Goal: Task Accomplishment & Management: Manage account settings

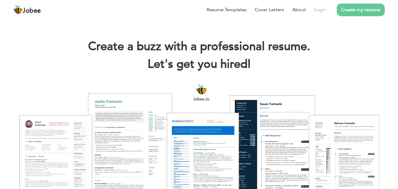
click at [321, 8] on link "Login" at bounding box center [320, 9] width 12 height 7
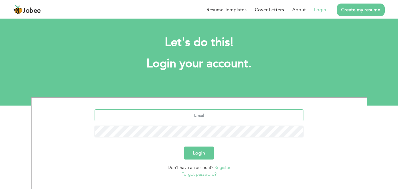
click at [208, 116] on input "text" at bounding box center [199, 115] width 209 height 12
type input "awaisshahbaz55@gmail.com"
click at [199, 149] on button "Login" at bounding box center [199, 152] width 30 height 13
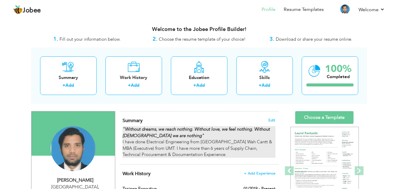
click at [250, 136] on div ""Without dreams, we reach nothing. Without love, we feel nothing. Without God w…" at bounding box center [199, 142] width 153 height 32
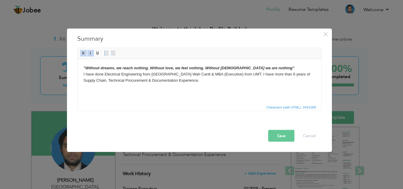
click at [83, 73] on body ""Without dreams, we reach nothing. Without love, we feel nothing. Without God w…" at bounding box center [199, 74] width 232 height 18
click at [121, 89] on html ""Without dreams, we reach nothing. Without love, we feel nothing. Without God w…" at bounding box center [198, 74] width 243 height 30
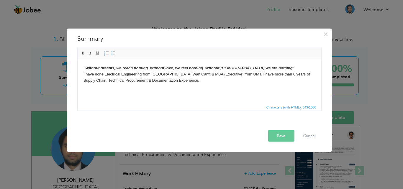
drag, startPoint x: 82, startPoint y: 74, endPoint x: 208, endPoint y: 89, distance: 127.0
click at [208, 89] on html ""Without dreams, we reach nothing. Without love, we feel nothing. Without God w…" at bounding box center [198, 74] width 243 height 30
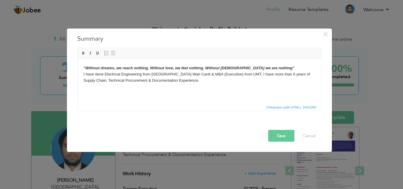
click at [197, 84] on html ""Without dreams, we reach nothing. Without love, we feel nothing. Without God w…" at bounding box center [198, 74] width 243 height 30
click at [205, 80] on body ""Without dreams, we reach nothing. Without love, we feel nothing. Without God w…" at bounding box center [199, 74] width 232 height 18
drag, startPoint x: 92, startPoint y: 90, endPoint x: 81, endPoint y: 96, distance: 12.7
click at [81, 95] on html ""Without dreams, we reach nothing. Without love, we feel nothing. Without God w…" at bounding box center [198, 77] width 243 height 36
click at [92, 89] on body ""Without dreams, we reach nothing. Without love, we feel nothing. Without God w…" at bounding box center [199, 77] width 232 height 24
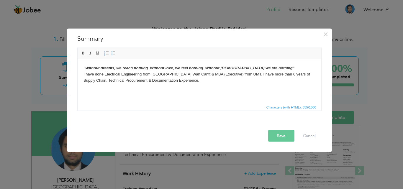
click at [286, 132] on button "Save" at bounding box center [281, 136] width 26 height 12
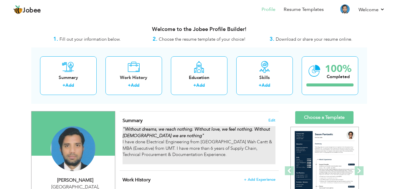
click at [225, 151] on div ""Without dreams, we reach nothing. Without love, we feel nothing. Without God w…" at bounding box center [199, 145] width 153 height 38
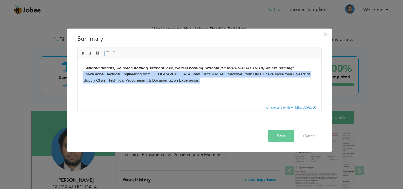
drag, startPoint x: 82, startPoint y: 74, endPoint x: 172, endPoint y: 90, distance: 91.0
click at [172, 90] on html ""Without dreams, we reach nothing. Without love, we feel nothing. Without God w…" at bounding box center [198, 77] width 243 height 36
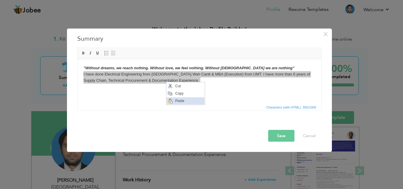
click at [179, 99] on span "Paste" at bounding box center [188, 100] width 31 height 7
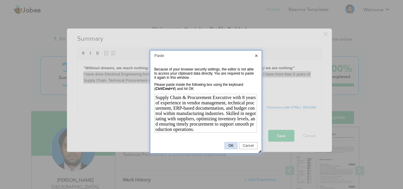
click at [227, 143] on link "OK" at bounding box center [230, 145] width 13 height 7
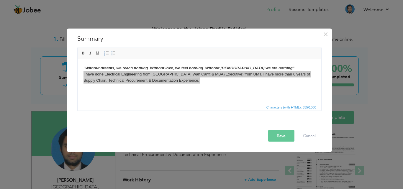
click at [279, 140] on button "Save" at bounding box center [281, 136] width 26 height 12
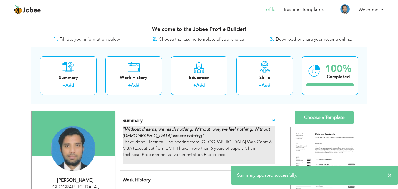
click at [202, 146] on div ""Without dreams, we reach nothing. Without love, we feel nothing. Without God w…" at bounding box center [199, 145] width 153 height 38
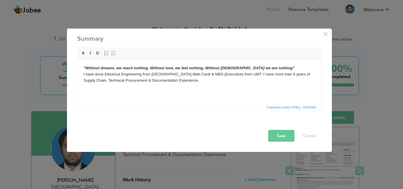
click at [83, 74] on html ""Without dreams, we reach nothing. Without love, we feel nothing. Without God w…" at bounding box center [198, 77] width 243 height 36
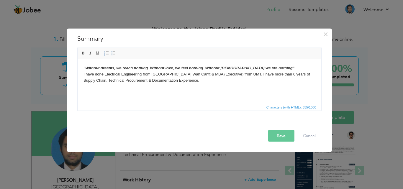
drag, startPoint x: 83, startPoint y: 74, endPoint x: 198, endPoint y: 82, distance: 116.1
click at [198, 82] on html ""Without dreams, we reach nothing. Without love, we feel nothing. Without God w…" at bounding box center [198, 77] width 243 height 36
click at [204, 99] on span "Paste" at bounding box center [214, 100] width 31 height 7
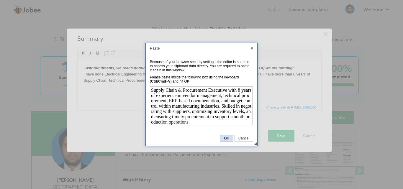
click at [226, 137] on span "OK" at bounding box center [226, 138] width 12 height 4
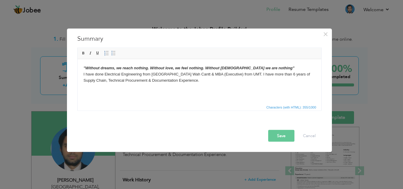
click at [208, 83] on body ""Without dreams, we reach nothing. Without love, we feel nothing. Without God w…" at bounding box center [199, 77] width 232 height 24
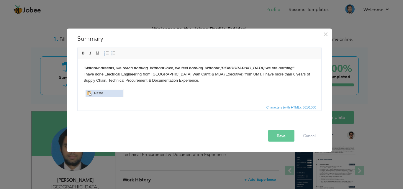
click at [92, 92] on span "Context Menu Options" at bounding box center [88, 93] width 7 height 7
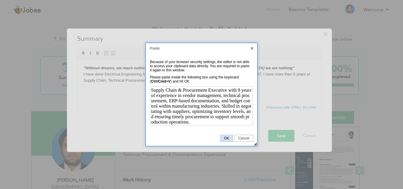
click at [225, 137] on span "OK" at bounding box center [226, 138] width 12 height 4
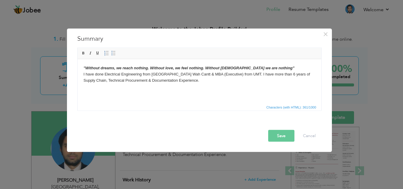
click at [289, 136] on button "Save" at bounding box center [281, 136] width 26 height 12
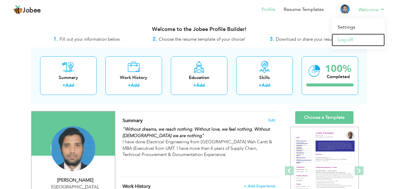
click at [357, 36] on link "Log off" at bounding box center [358, 40] width 53 height 13
